Goal: Task Accomplishment & Management: Complete application form

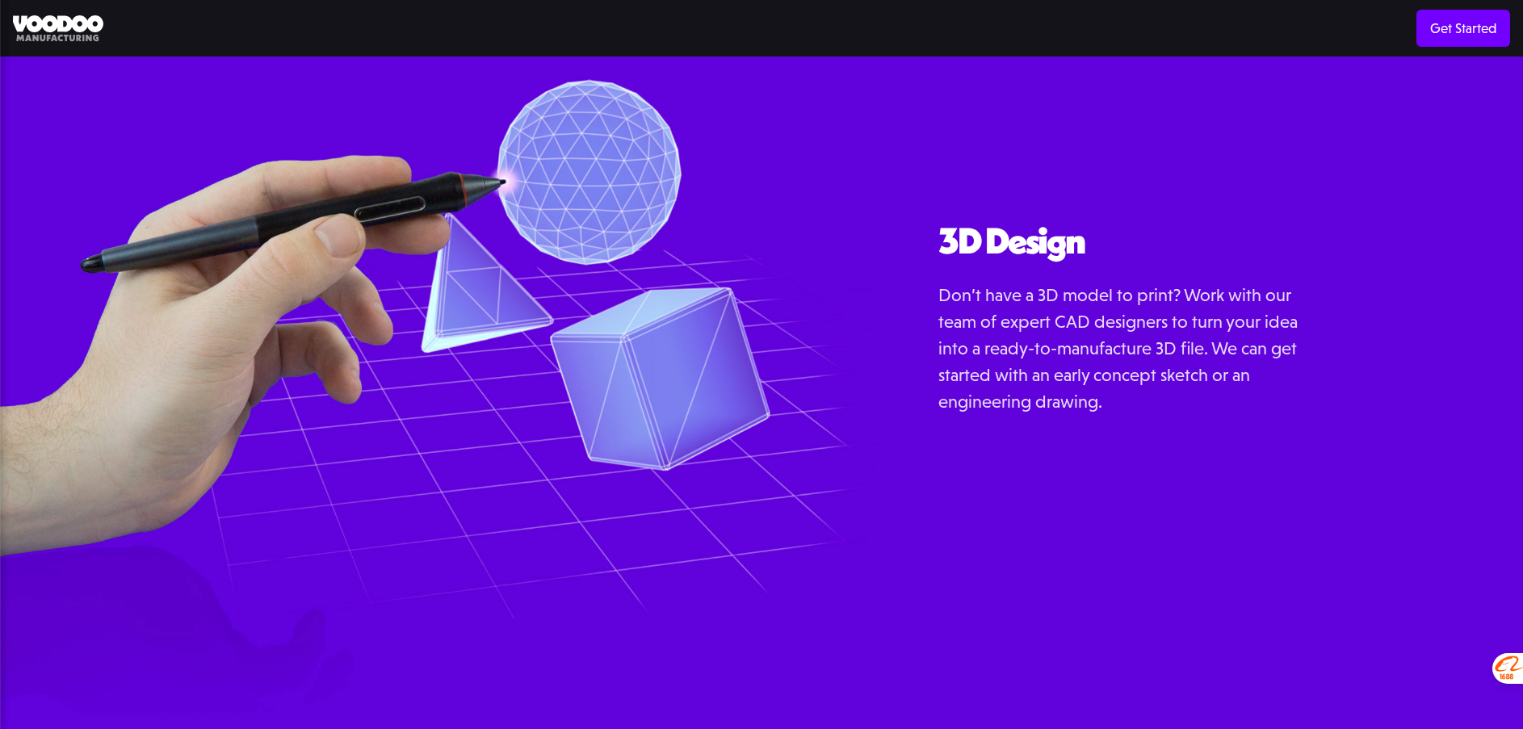
scroll to position [2070, 0]
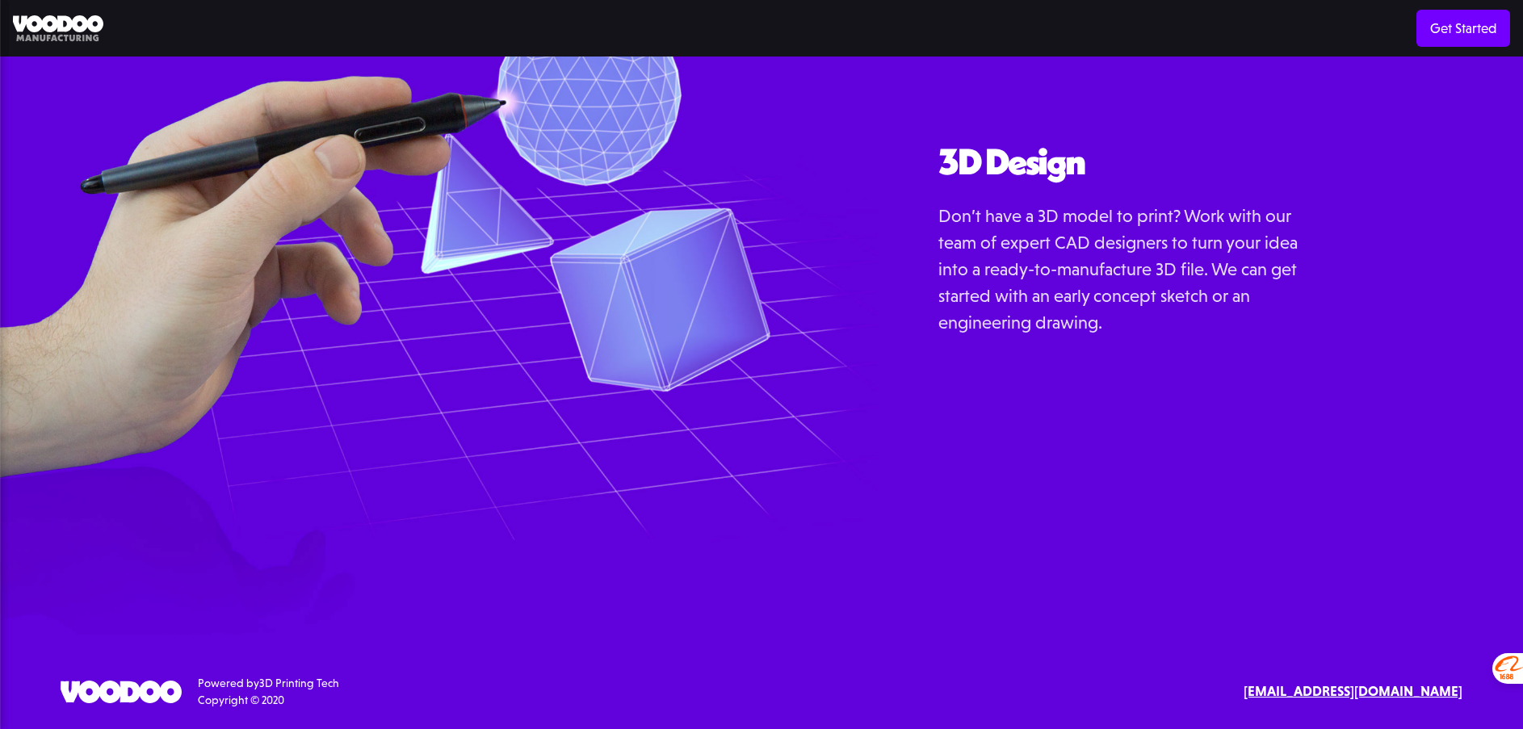
drag, startPoint x: 1329, startPoint y: 689, endPoint x: 1141, endPoint y: 620, distance: 200.2
click at [1116, 614] on div "3D Design Don’t have a 3D model to print? Work with our team of expert CAD desi…" at bounding box center [1200, 259] width 645 height 751
drag, startPoint x: 1335, startPoint y: 696, endPoint x: 1188, endPoint y: 622, distance: 165.0
click at [1188, 622] on div "3D Design Don’t have a 3D model to print? Work with our team of expert CAD desi…" at bounding box center [1200, 259] width 645 height 751
drag, startPoint x: 1297, startPoint y: 691, endPoint x: 1466, endPoint y: 699, distance: 168.9
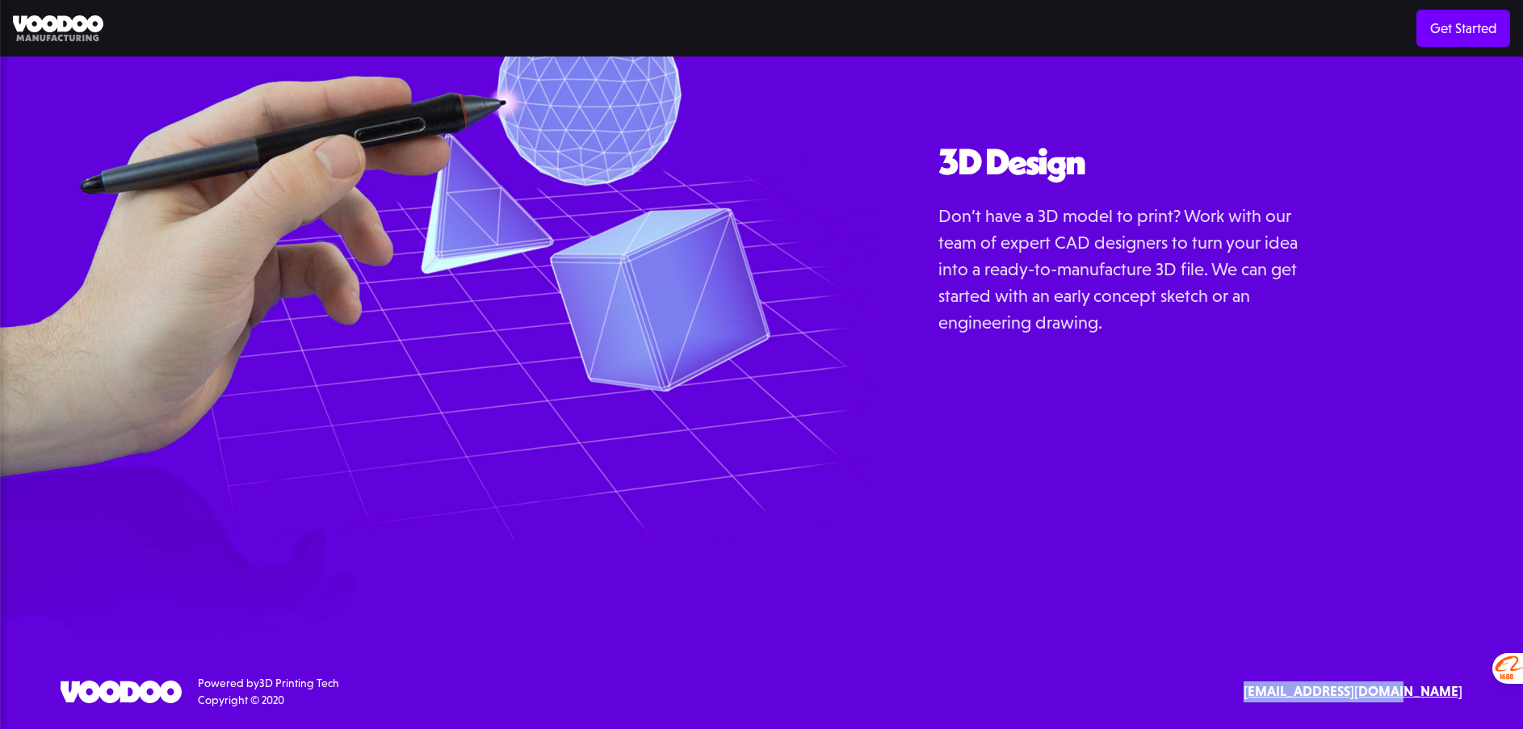
click at [1466, 699] on div "SErvices 3D Printing 3D Design Resources Materials Examples Blog API Documentat…" at bounding box center [761, 692] width 1523 height 34
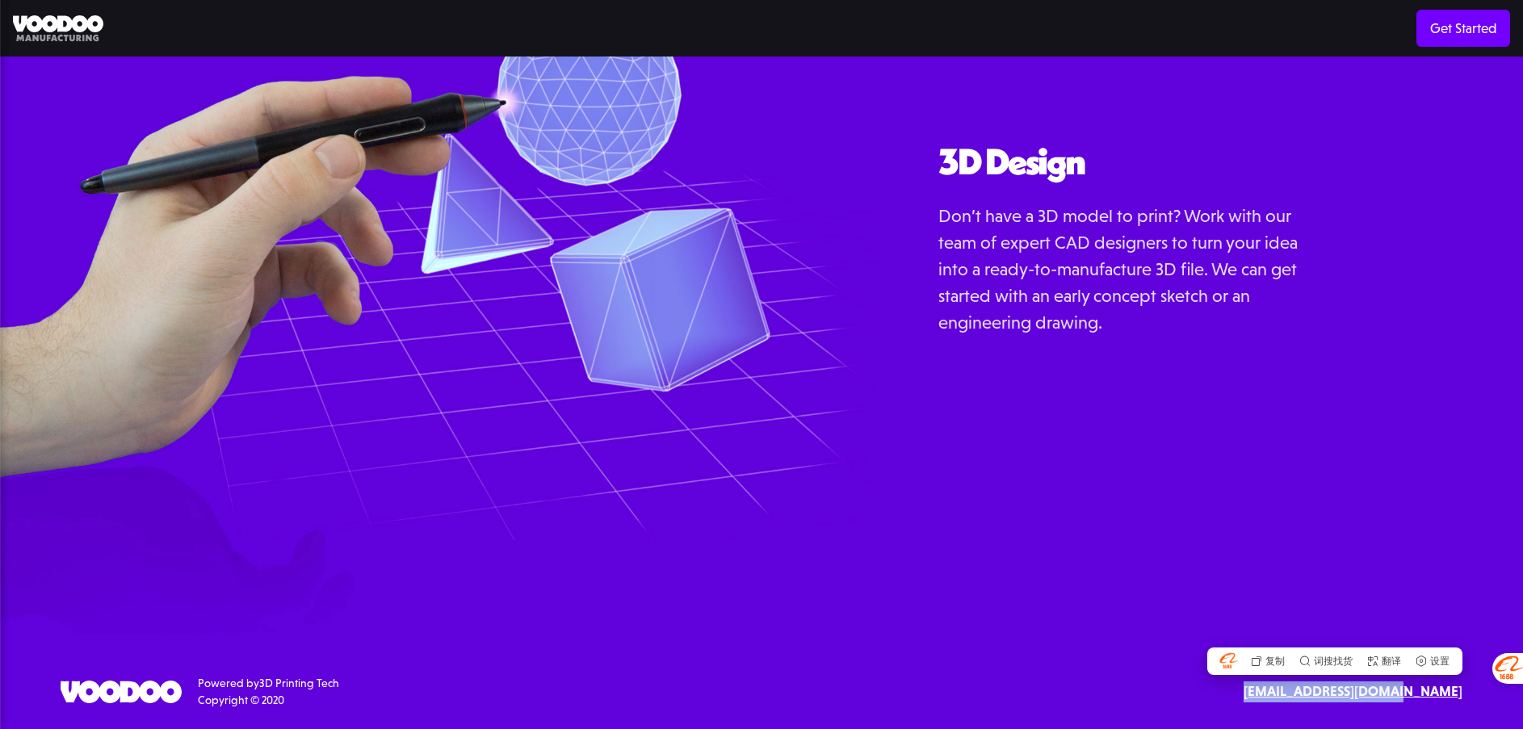
copy strong "[EMAIL_ADDRESS][DOMAIN_NAME]"
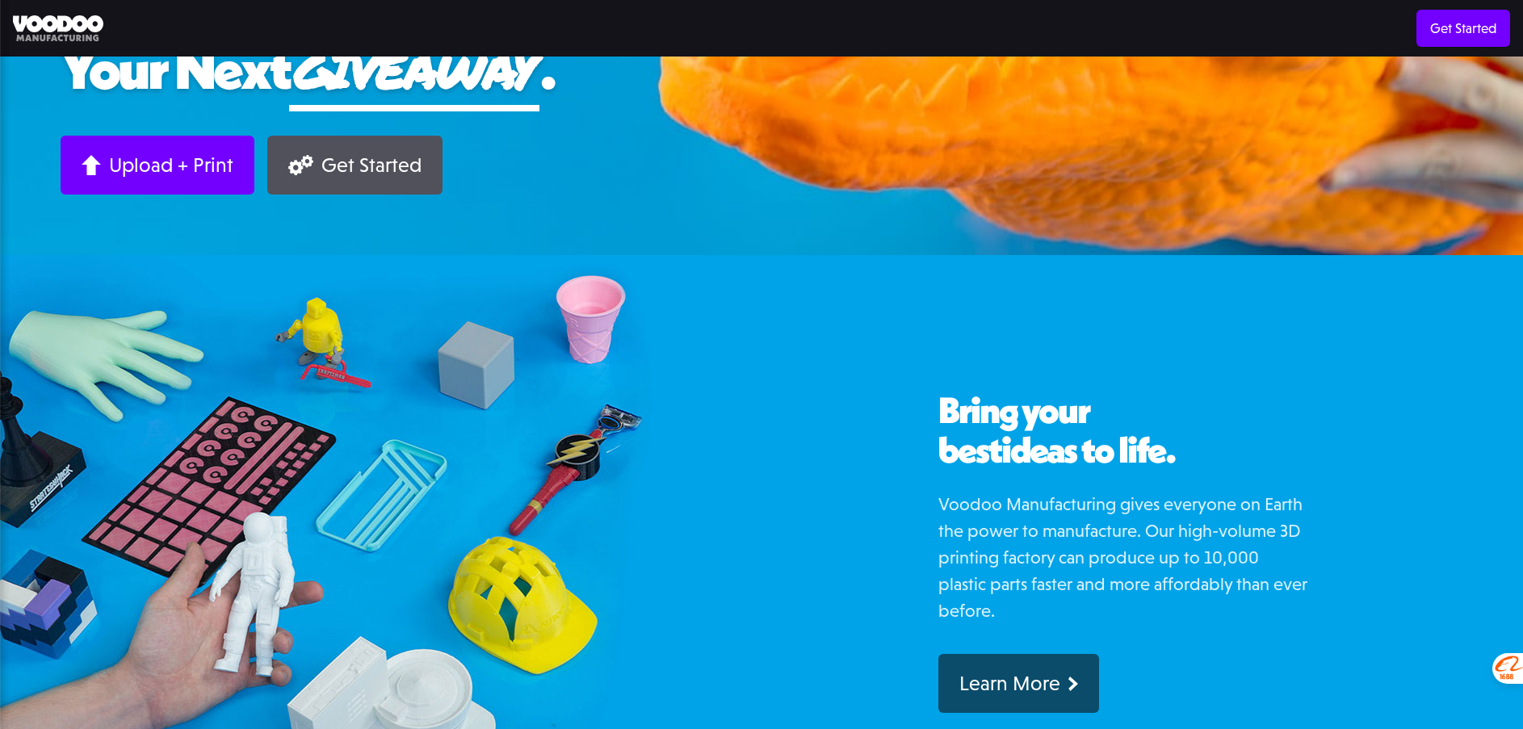
scroll to position [0, 0]
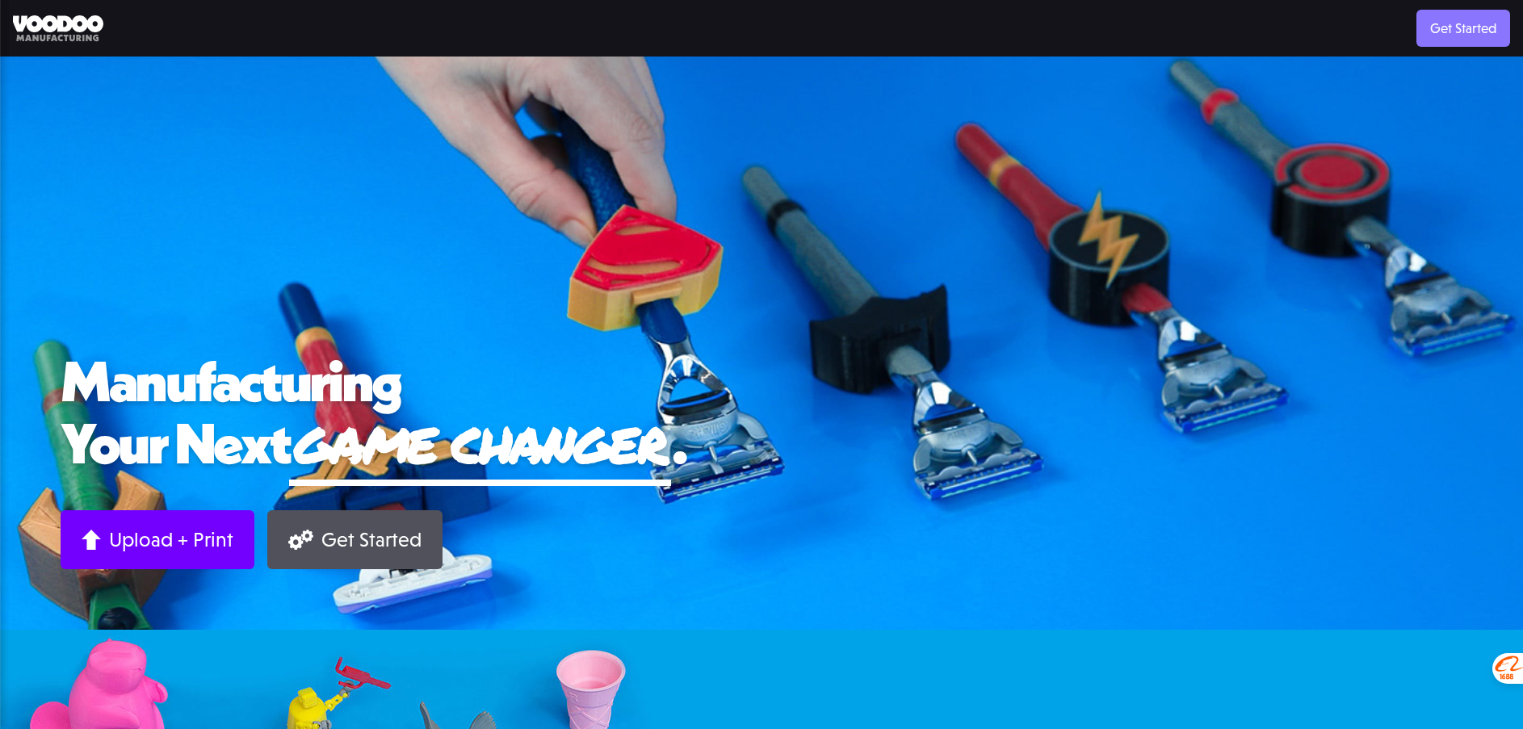
click at [1452, 29] on link "Get Started" at bounding box center [1463, 28] width 94 height 37
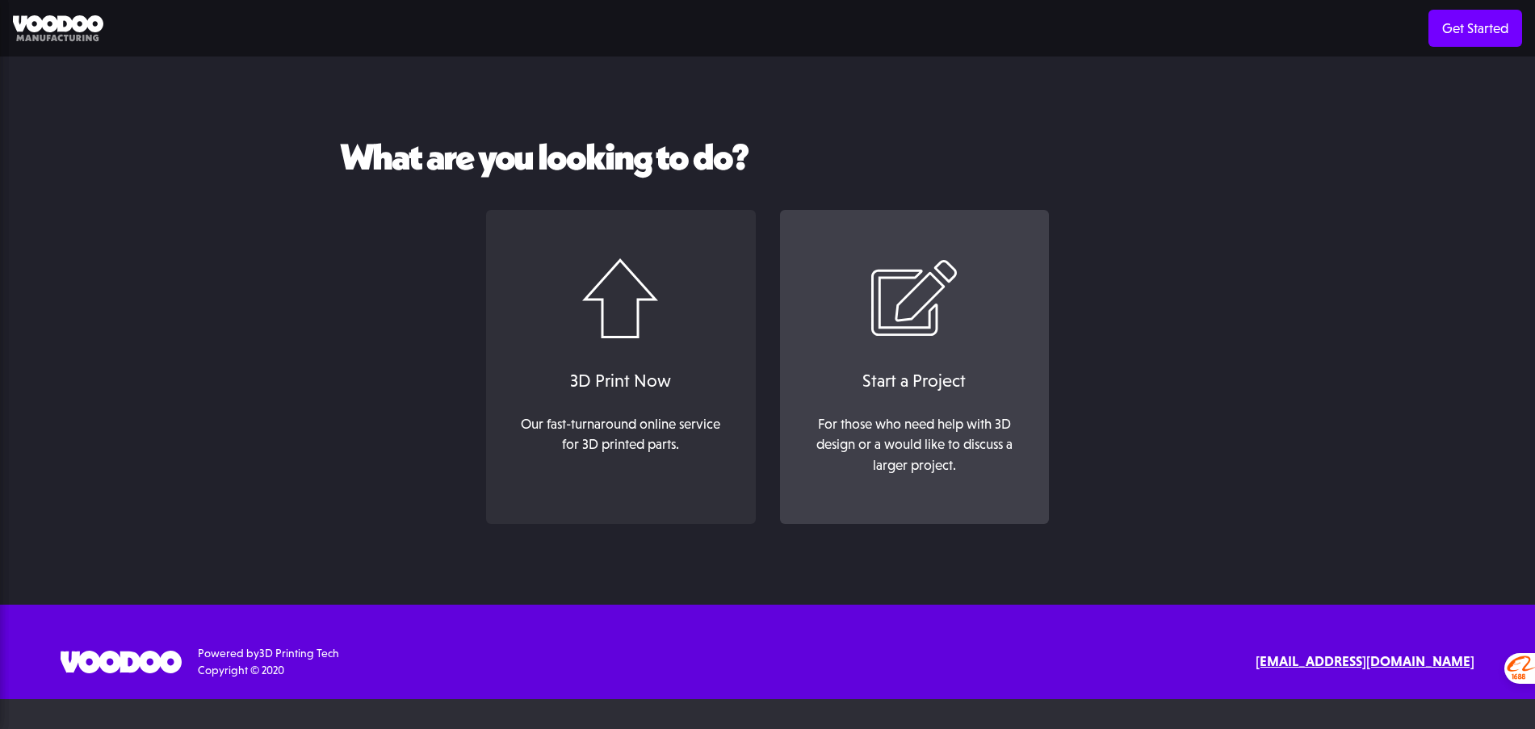
click at [926, 373] on div "Start a Project" at bounding box center [914, 380] width 237 height 27
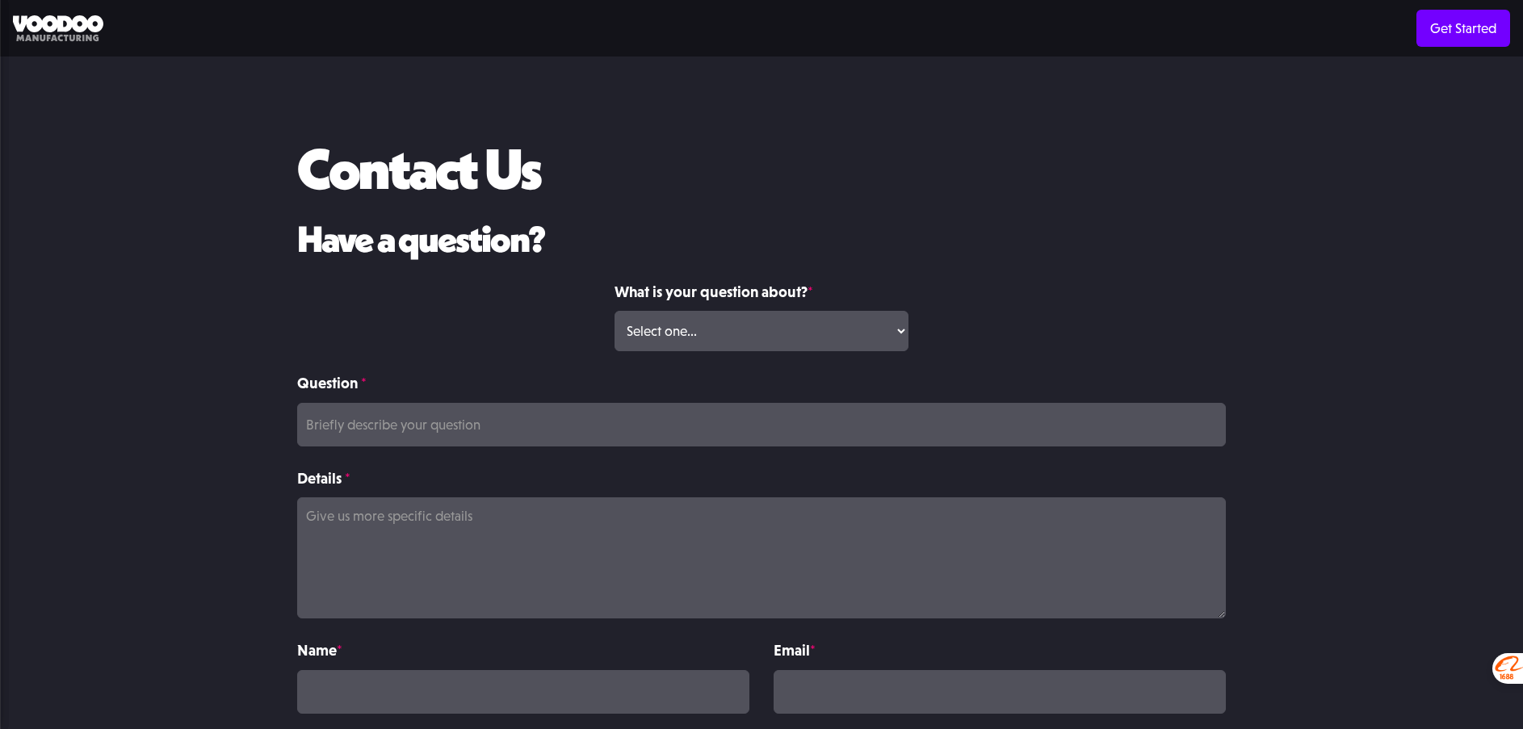
scroll to position [220, 0]
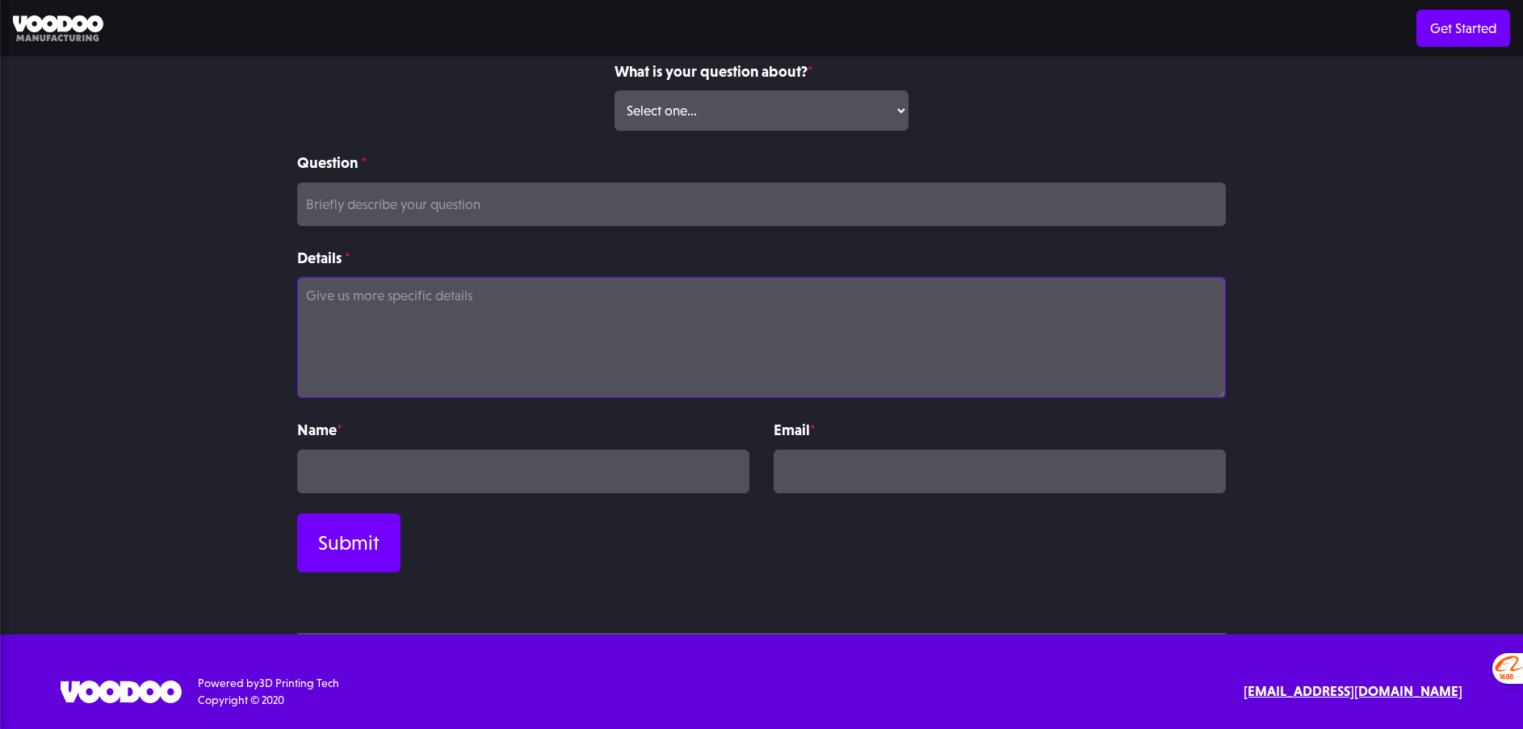
click at [617, 312] on textarea "Details *" at bounding box center [761, 337] width 928 height 121
paste textarea "Dear Sir/Madam, We are a factory. The products can be delivered to your company…"
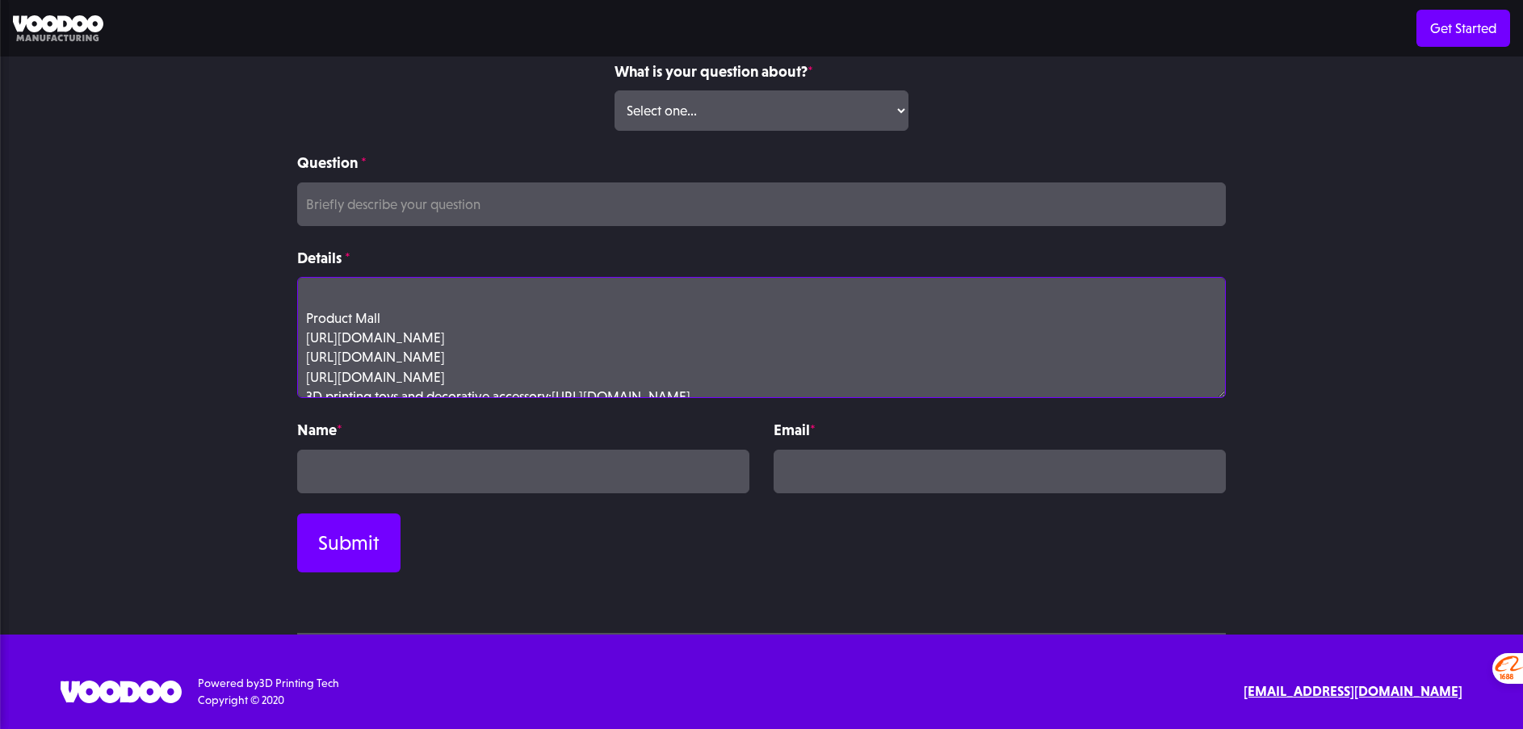
scroll to position [372, 0]
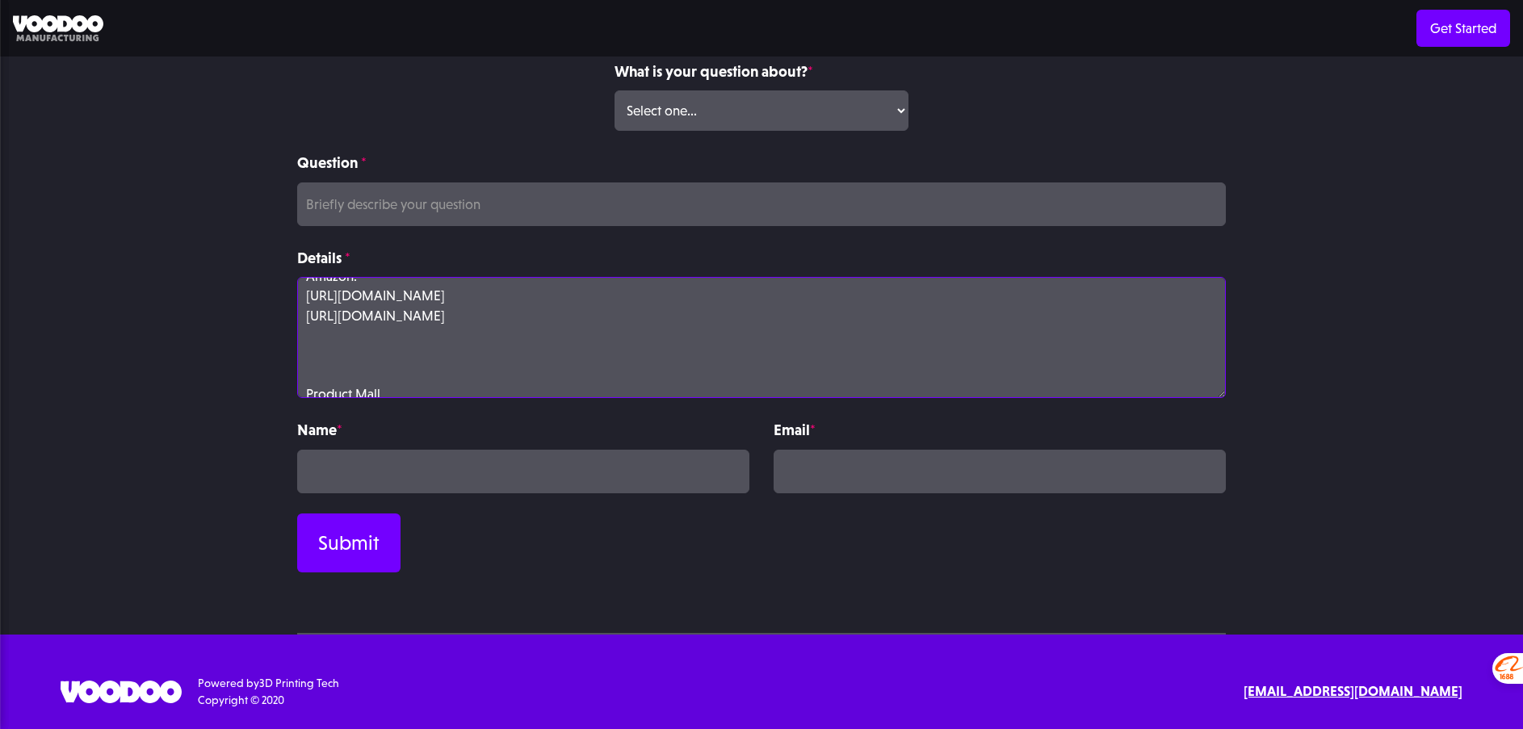
type textarea "Dear Sir/Madam, We are a factory. The products can be delivered to your company…"
click at [692, 111] on select "Select one... Volume Print Order Direct Print Order Press/Media Inquiry Other" at bounding box center [760, 110] width 293 height 40
select select "Other"
click at [614, 90] on select "Select one... Volume Print Order Direct Print Order Press/Media Inquiry Other" at bounding box center [760, 110] width 293 height 40
click at [560, 212] on input "Question *" at bounding box center [761, 204] width 928 height 44
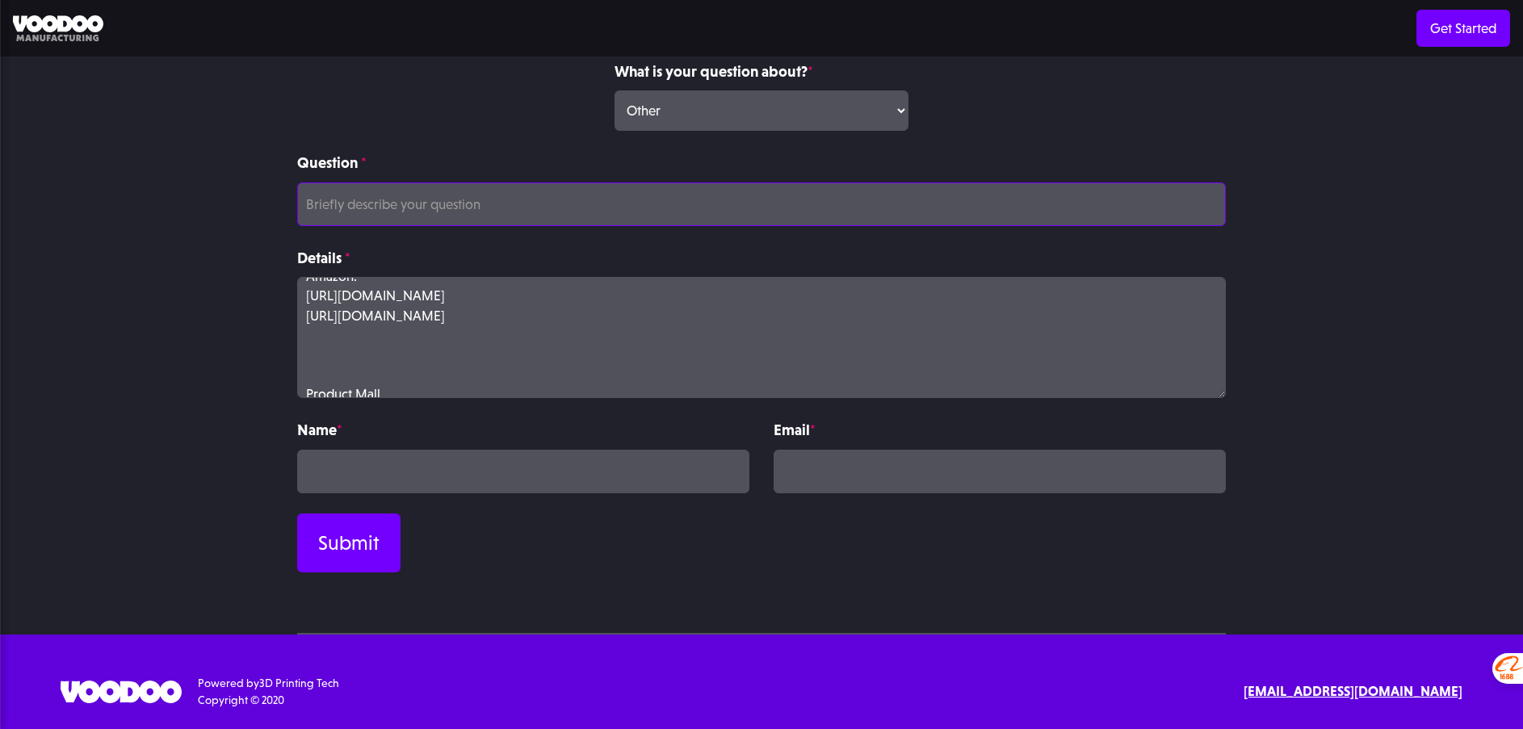
click at [615, 213] on input "Question *" at bounding box center [761, 204] width 928 height 44
paste input "3D printing filament and 3D printing toy craft decorative items manufacturer"
type input "3D printing filament and 3D printing toy craft decorative items manufacturer"
click at [481, 484] on input "Contact Form" at bounding box center [523, 472] width 452 height 44
type input "Jack"
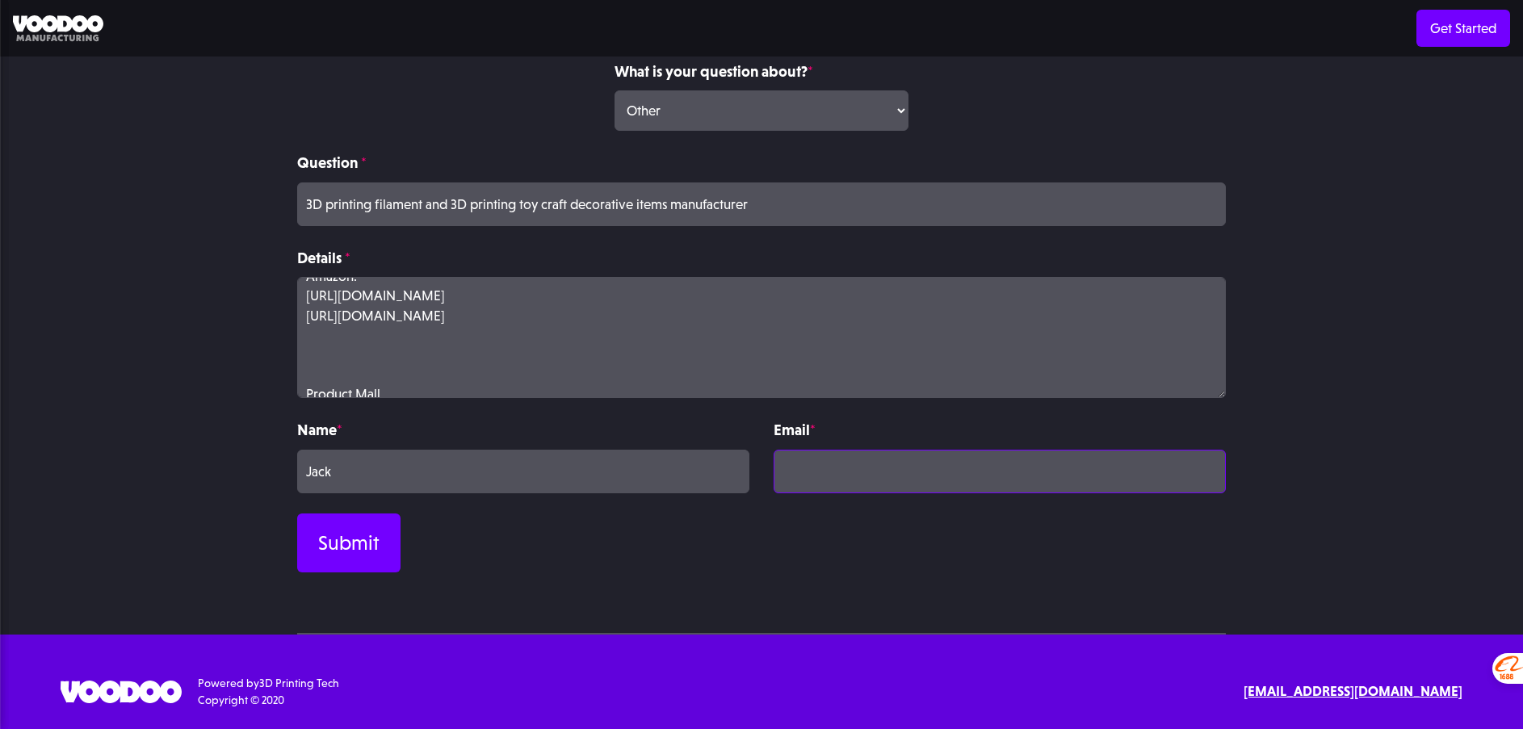
click at [831, 472] on input "Contact Form" at bounding box center [999, 472] width 452 height 44
type input "[EMAIL_ADDRESS][DOMAIN_NAME]"
click at [379, 536] on input "Submit" at bounding box center [348, 542] width 103 height 59
type input "Please wait..."
